Goal: Information Seeking & Learning: Learn about a topic

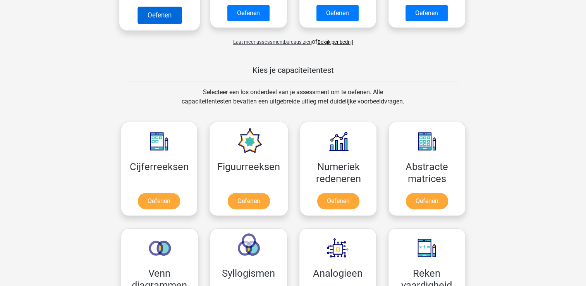
scroll to position [271, 0]
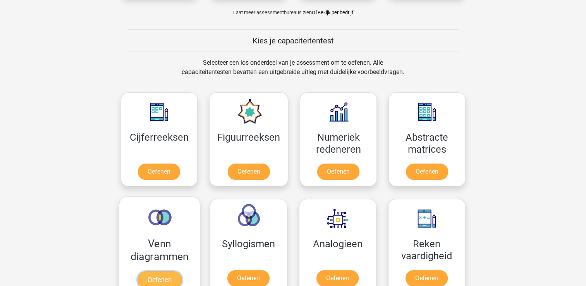
click at [170, 285] on link "Oefenen" at bounding box center [159, 279] width 44 height 17
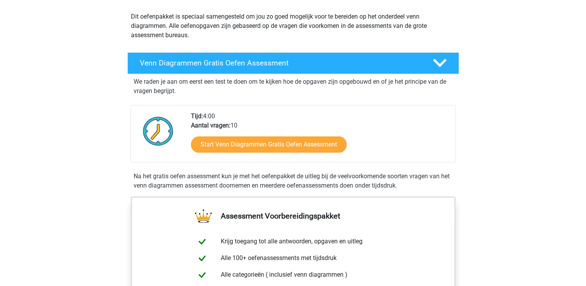
scroll to position [155, 0]
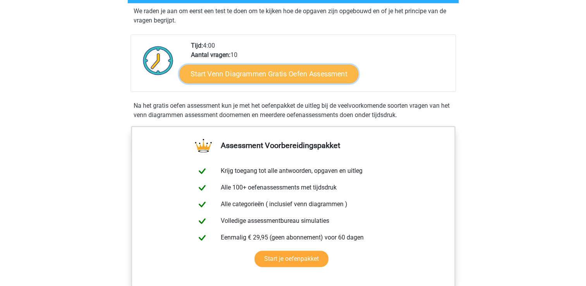
click at [225, 72] on link "Start Venn Diagrammen Gratis Oefen Assessment" at bounding box center [268, 74] width 179 height 19
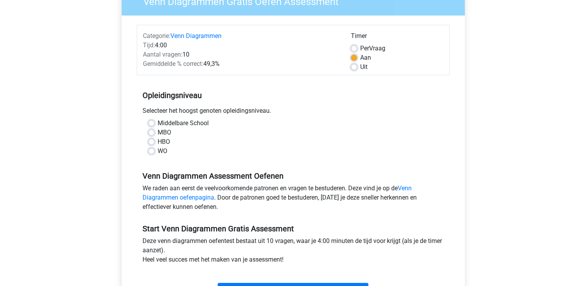
scroll to position [77, 0]
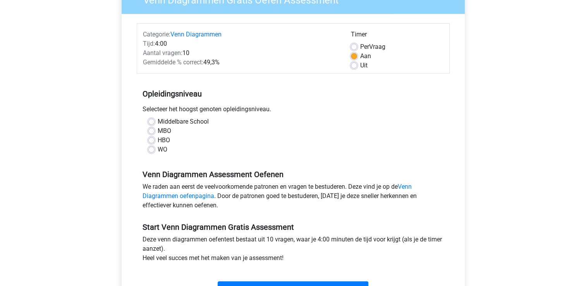
click at [164, 150] on label "WO" at bounding box center [163, 149] width 10 height 9
click at [155, 150] on input "WO" at bounding box center [151, 149] width 6 height 8
radio input "true"
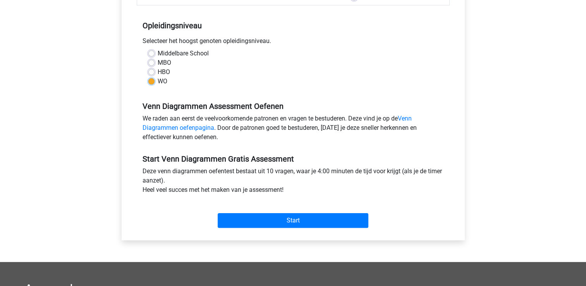
scroll to position [155, 0]
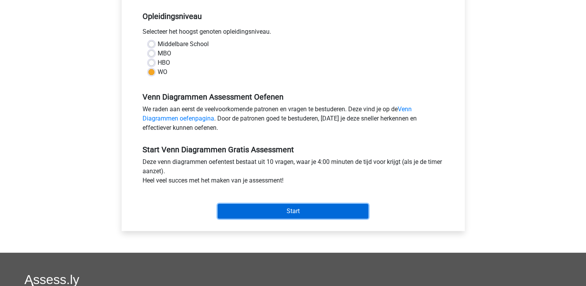
click at [261, 210] on input "Start" at bounding box center [293, 211] width 151 height 15
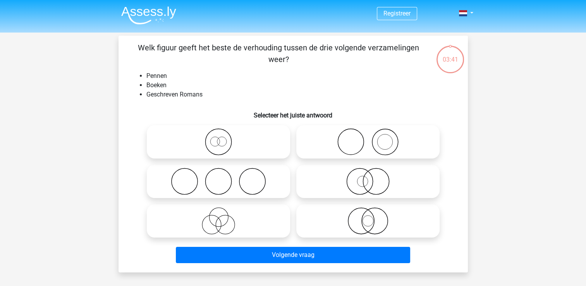
click at [373, 140] on icon at bounding box center [367, 141] width 137 height 27
click at [373, 138] on input "radio" at bounding box center [370, 135] width 5 height 5
radio input "true"
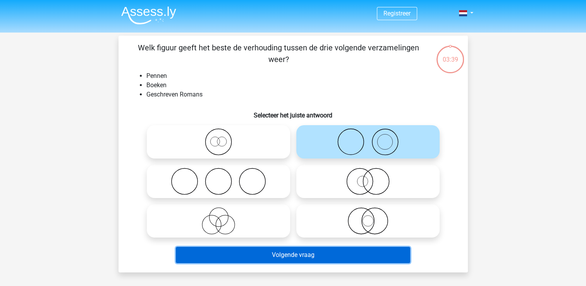
click at [339, 251] on button "Volgende vraag" at bounding box center [293, 255] width 234 height 16
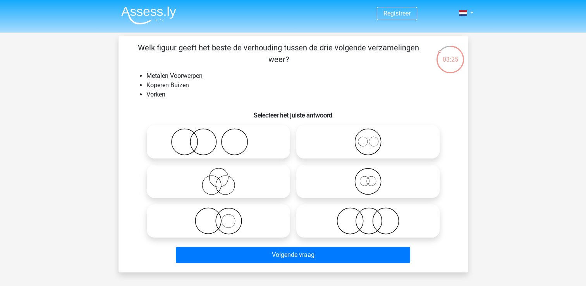
click at [376, 144] on icon at bounding box center [367, 141] width 137 height 27
click at [373, 138] on input "radio" at bounding box center [370, 135] width 5 height 5
radio input "true"
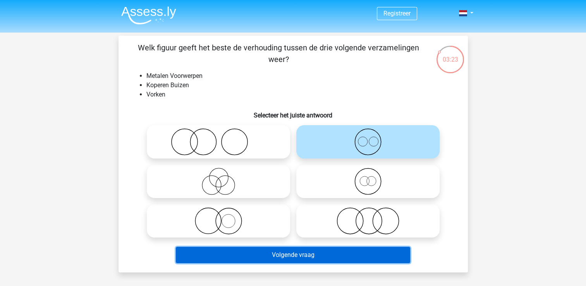
click at [307, 256] on button "Volgende vraag" at bounding box center [293, 255] width 234 height 16
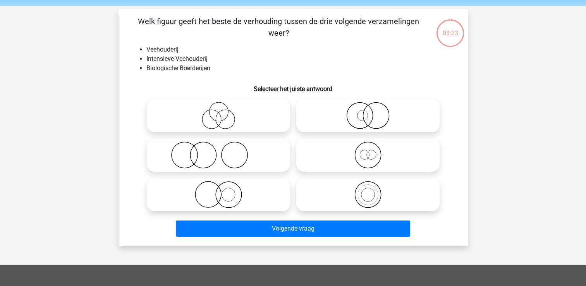
scroll to position [36, 0]
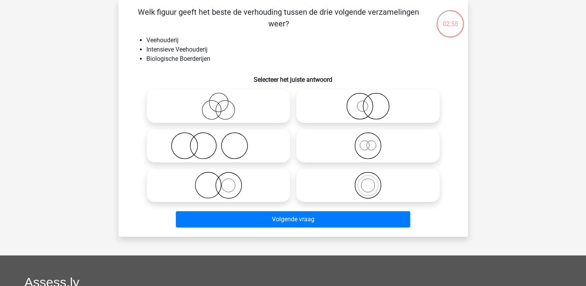
click at [223, 188] on icon at bounding box center [218, 185] width 137 height 27
click at [223, 181] on input "radio" at bounding box center [220, 178] width 5 height 5
radio input "true"
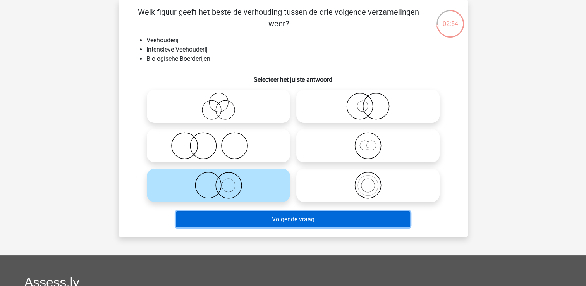
click at [265, 220] on button "Volgende vraag" at bounding box center [293, 219] width 234 height 16
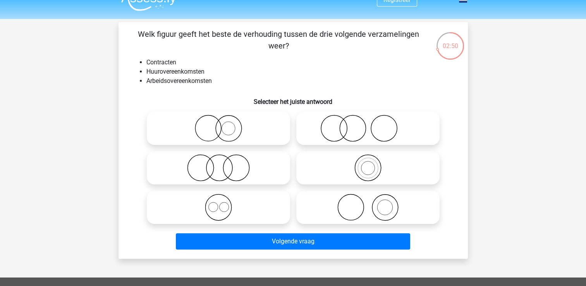
scroll to position [0, 0]
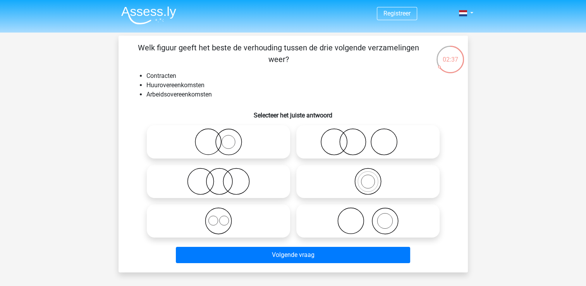
click at [222, 219] on icon at bounding box center [218, 220] width 137 height 27
click at [222, 217] on input "radio" at bounding box center [220, 214] width 5 height 5
radio input "true"
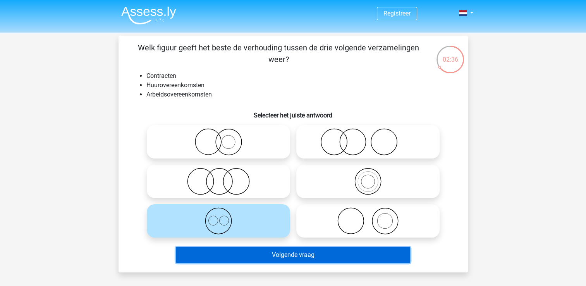
click at [268, 249] on button "Volgende vraag" at bounding box center [293, 255] width 234 height 16
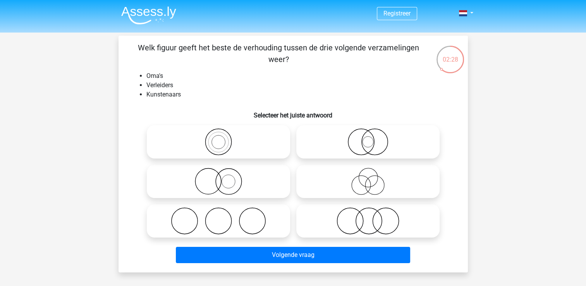
click at [233, 220] on icon at bounding box center [218, 220] width 137 height 27
click at [223, 217] on input "radio" at bounding box center [220, 214] width 5 height 5
radio input "true"
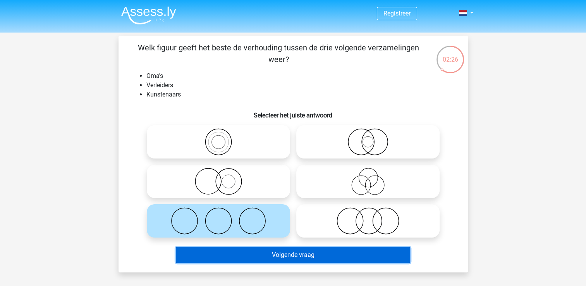
click at [260, 256] on button "Volgende vraag" at bounding box center [293, 255] width 234 height 16
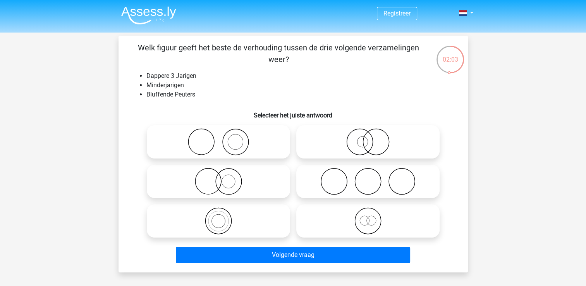
click at [355, 218] on circle at bounding box center [368, 221] width 26 height 26
click at [368, 217] on input "radio" at bounding box center [370, 214] width 5 height 5
radio input "true"
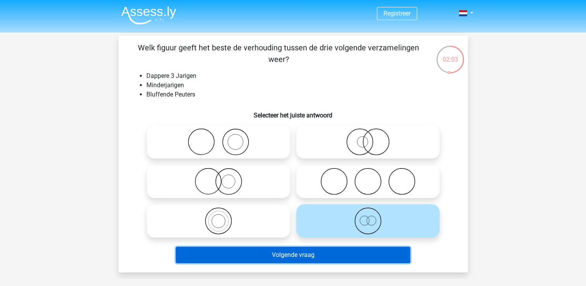
click at [343, 250] on button "Volgende vraag" at bounding box center [293, 255] width 234 height 16
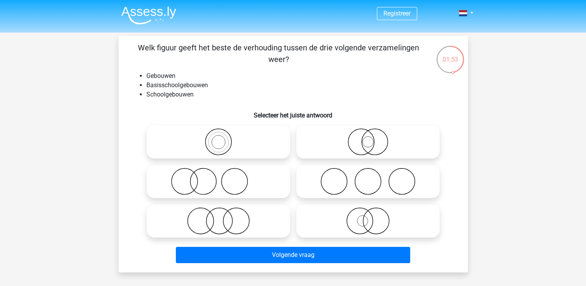
click at [254, 144] on icon at bounding box center [218, 141] width 137 height 27
click at [223, 138] on input "radio" at bounding box center [220, 135] width 5 height 5
radio input "true"
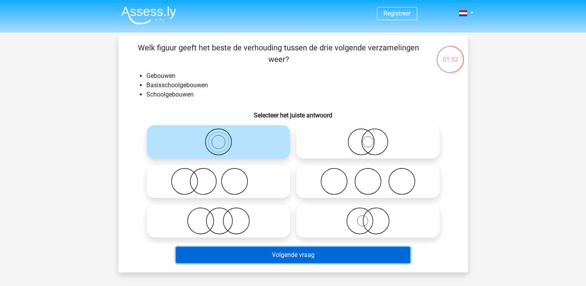
click at [292, 253] on button "Volgende vraag" at bounding box center [293, 255] width 234 height 16
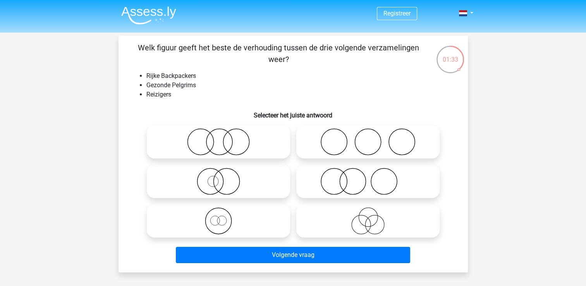
click at [244, 218] on icon at bounding box center [218, 220] width 137 height 27
click at [223, 217] on input "radio" at bounding box center [220, 214] width 5 height 5
radio input "true"
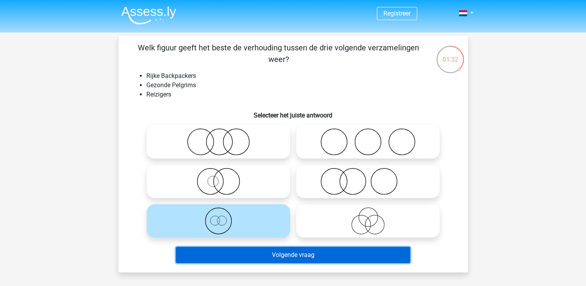
click at [293, 253] on button "Volgende vraag" at bounding box center [293, 255] width 234 height 16
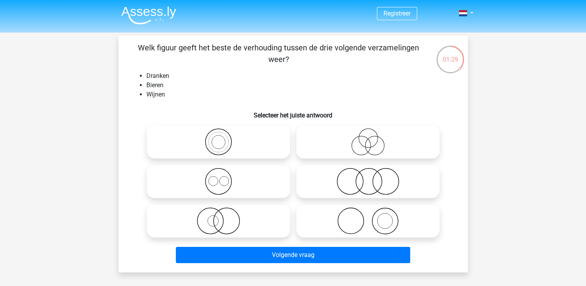
click at [264, 187] on icon at bounding box center [218, 181] width 137 height 27
click at [223, 177] on input "radio" at bounding box center [220, 174] width 5 height 5
radio input "true"
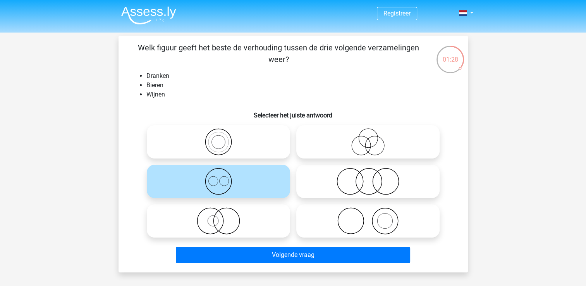
click at [273, 246] on div "Volgende vraag" at bounding box center [293, 254] width 325 height 26
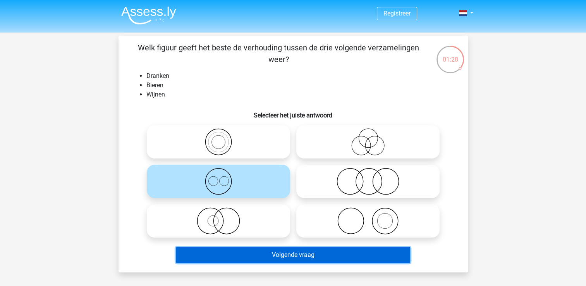
click at [273, 255] on button "Volgende vraag" at bounding box center [293, 255] width 234 height 16
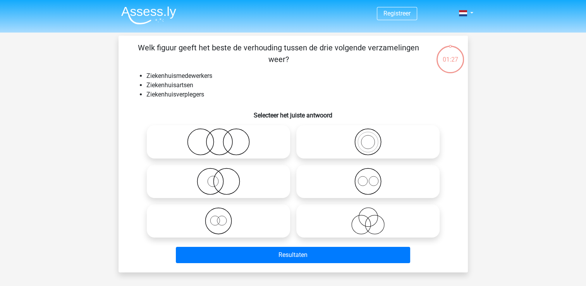
scroll to position [36, 0]
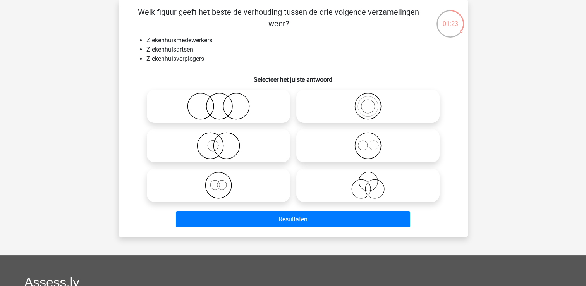
click at [374, 140] on icon at bounding box center [367, 145] width 137 height 27
click at [373, 140] on input "radio" at bounding box center [370, 139] width 5 height 5
radio input "true"
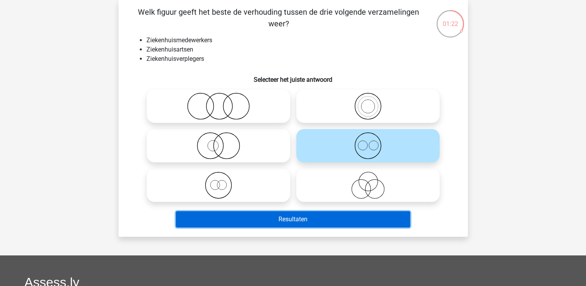
click at [333, 216] on button "Resultaten" at bounding box center [293, 219] width 234 height 16
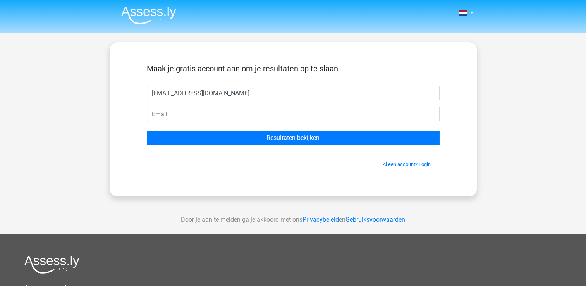
type input "[EMAIL_ADDRESS][DOMAIN_NAME]"
click at [257, 92] on form "Maak je gratis account aan om je resultaten op te slaan [EMAIL_ADDRESS][DOMAIN_…" at bounding box center [293, 116] width 293 height 104
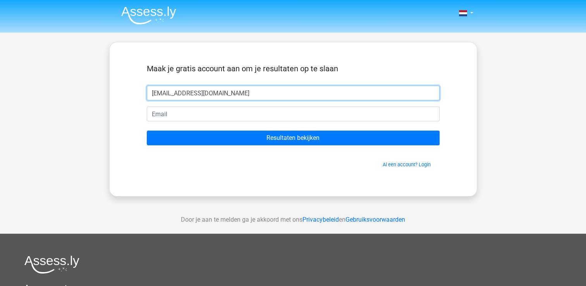
drag, startPoint x: 256, startPoint y: 93, endPoint x: 29, endPoint y: 95, distance: 227.0
click at [29, 95] on div "Nederlands English" at bounding box center [293, 219] width 586 height 438
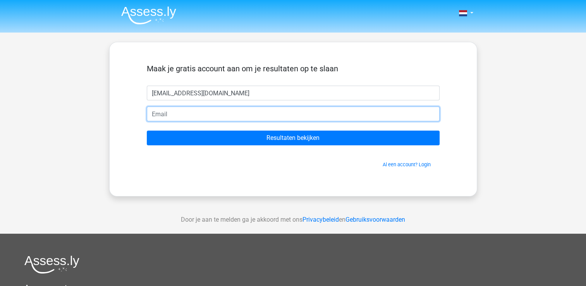
click at [172, 111] on input "email" at bounding box center [293, 114] width 293 height 15
paste input "een.appeltje84@gmail.com"
type input "een.appeltje84@gmail.com"
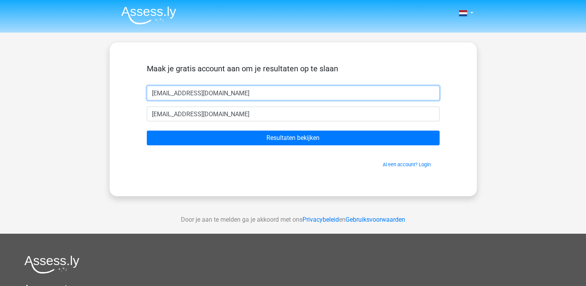
drag, startPoint x: 241, startPoint y: 94, endPoint x: 0, endPoint y: 110, distance: 241.1
click at [0, 107] on html "Nederlands English" at bounding box center [293, 219] width 586 height 438
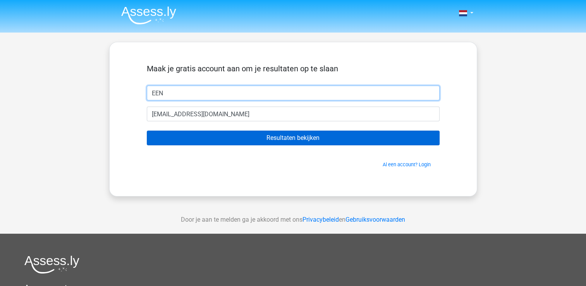
type input "EEN"
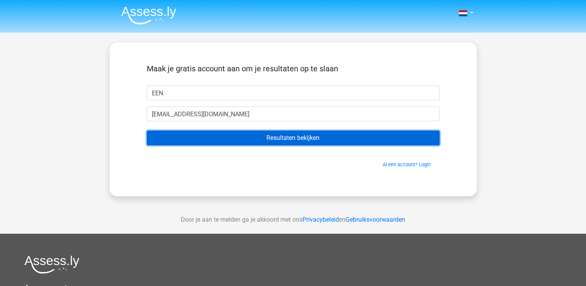
click at [238, 135] on input "Resultaten bekijken" at bounding box center [293, 138] width 293 height 15
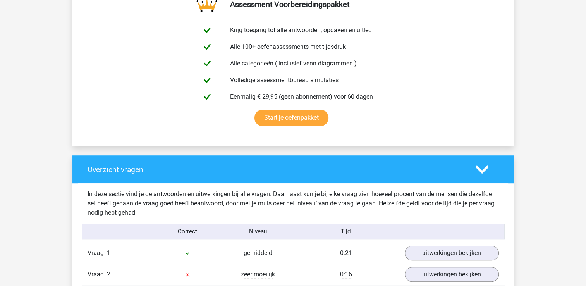
scroll to position [581, 0]
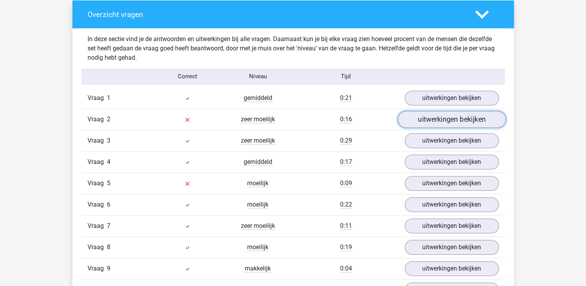
click at [427, 122] on link "uitwerkingen bekijken" at bounding box center [451, 119] width 108 height 17
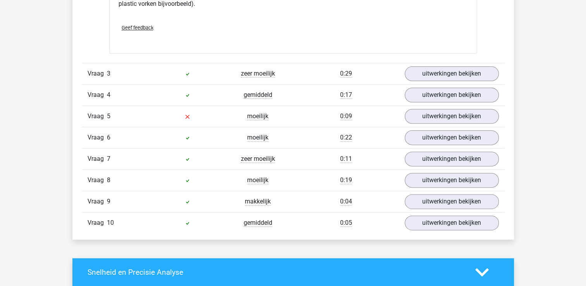
scroll to position [1007, 0]
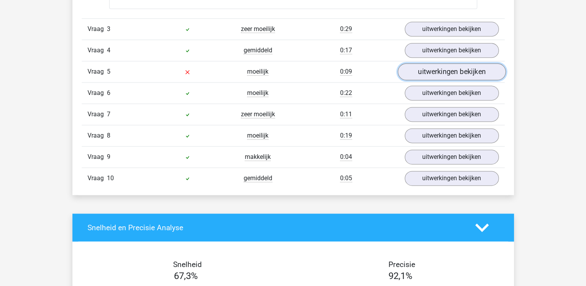
click at [430, 73] on link "uitwerkingen bekijken" at bounding box center [451, 71] width 108 height 17
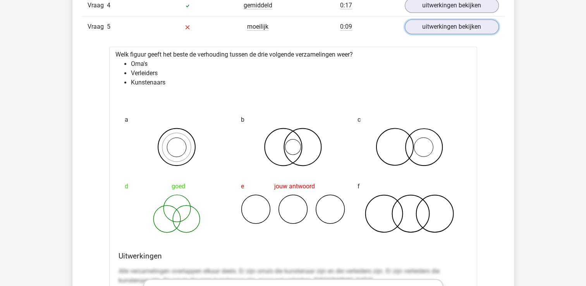
scroll to position [1046, 0]
